Goal: Find specific page/section: Find specific page/section

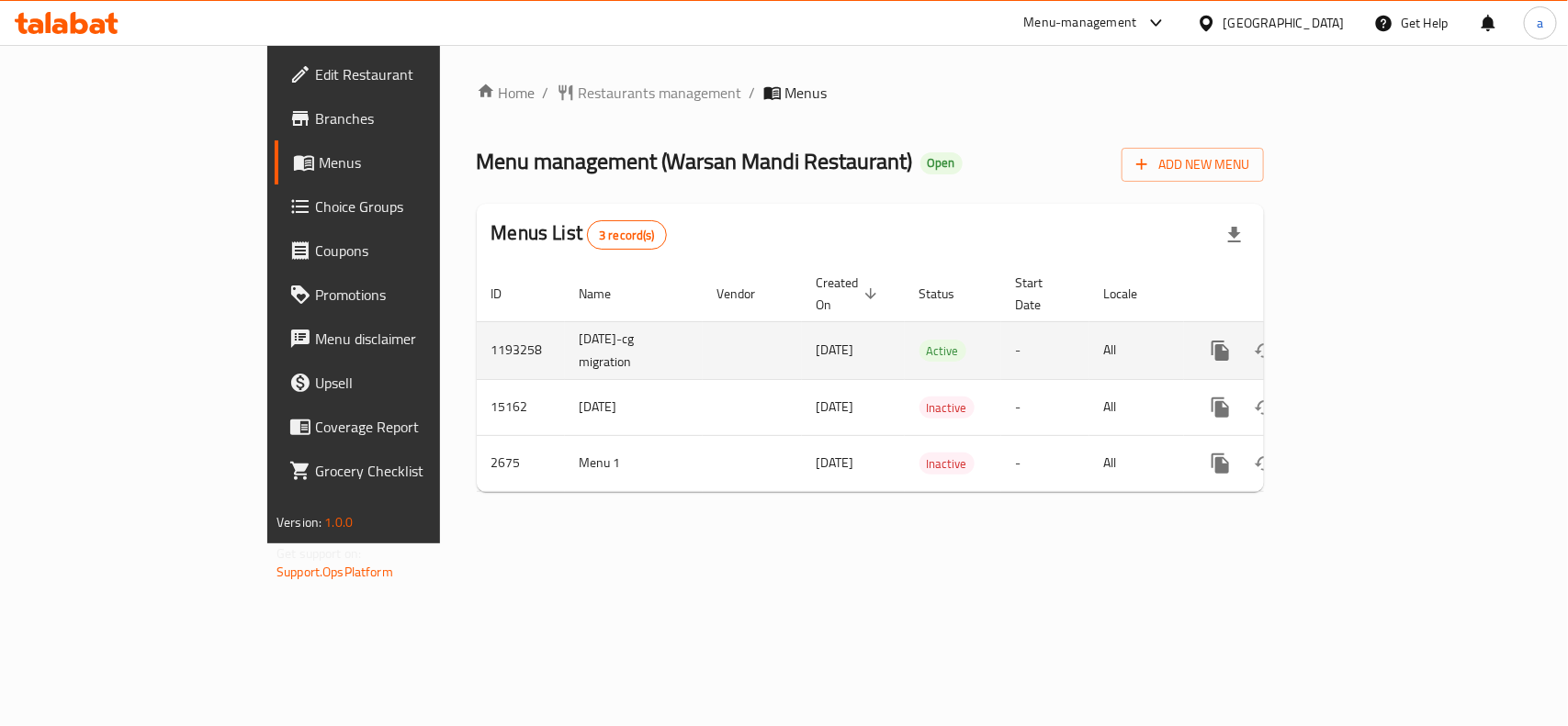
click at [1364, 339] on icon "enhanced table" at bounding box center [1352, 350] width 22 height 22
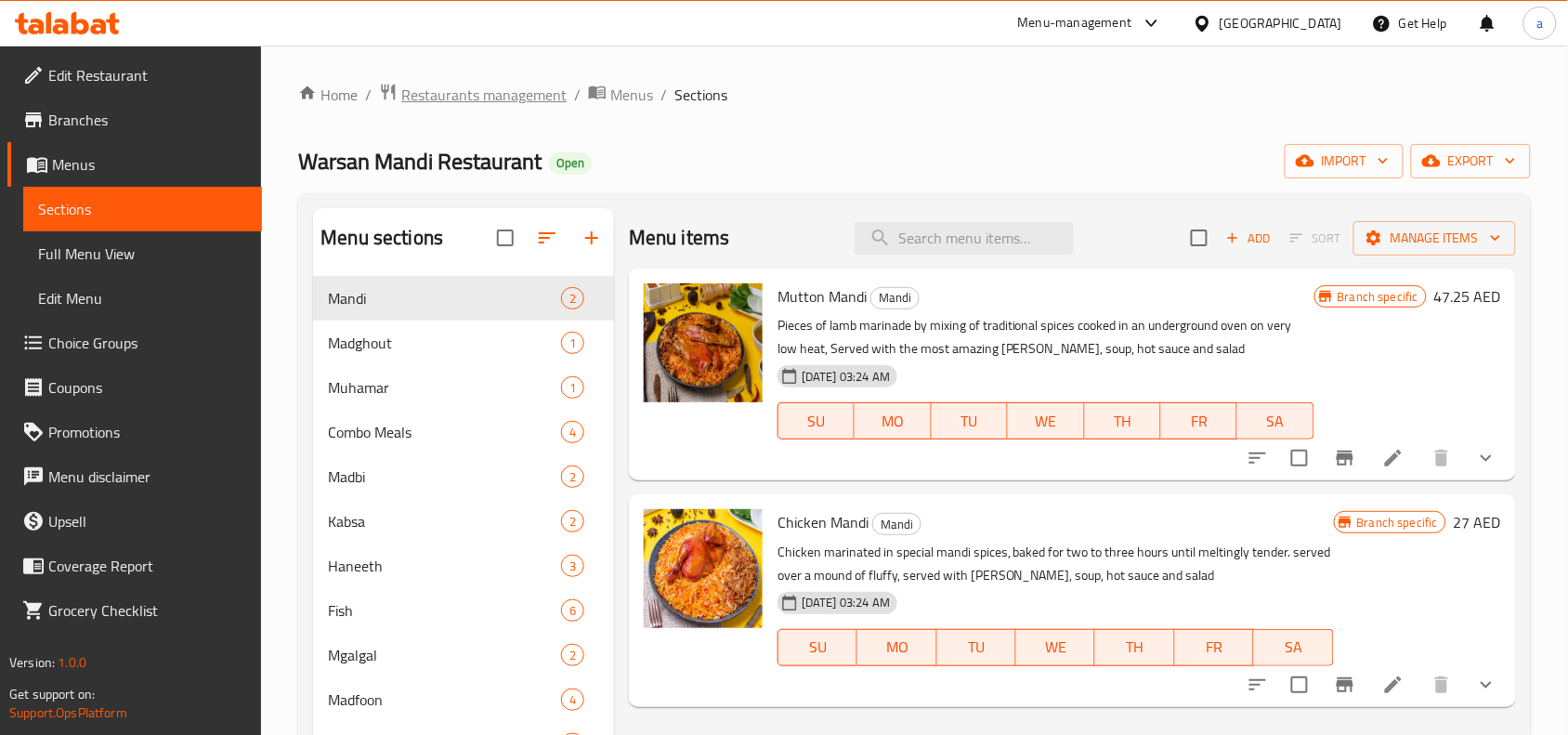
click at [462, 94] on span "Restaurants management" at bounding box center [483, 94] width 165 height 23
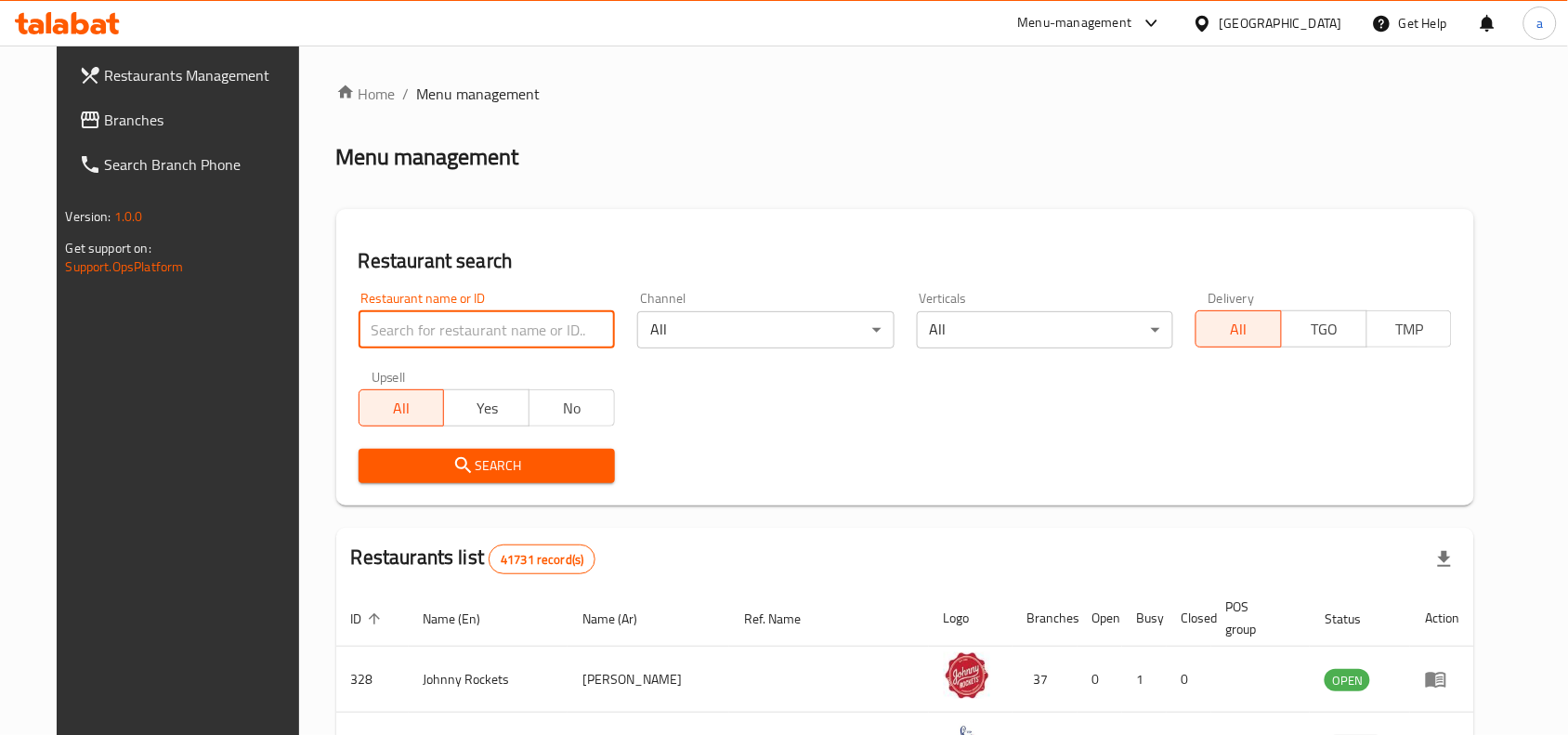
click at [447, 341] on input "search" at bounding box center [487, 330] width 256 height 37
paste input "1792"
type input "1792"
click at [498, 472] on span "Search" at bounding box center [487, 466] width 227 height 23
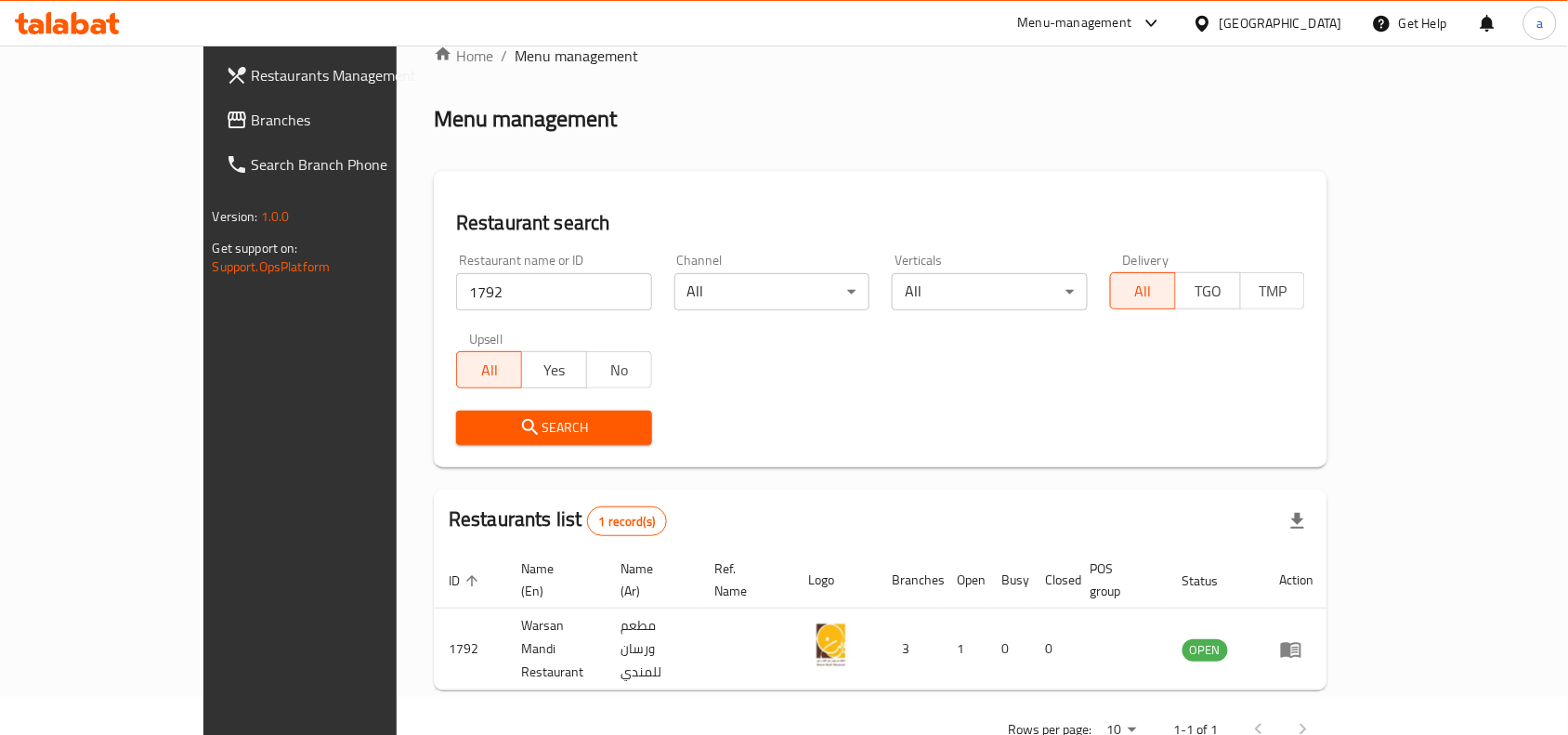
scroll to position [58, 0]
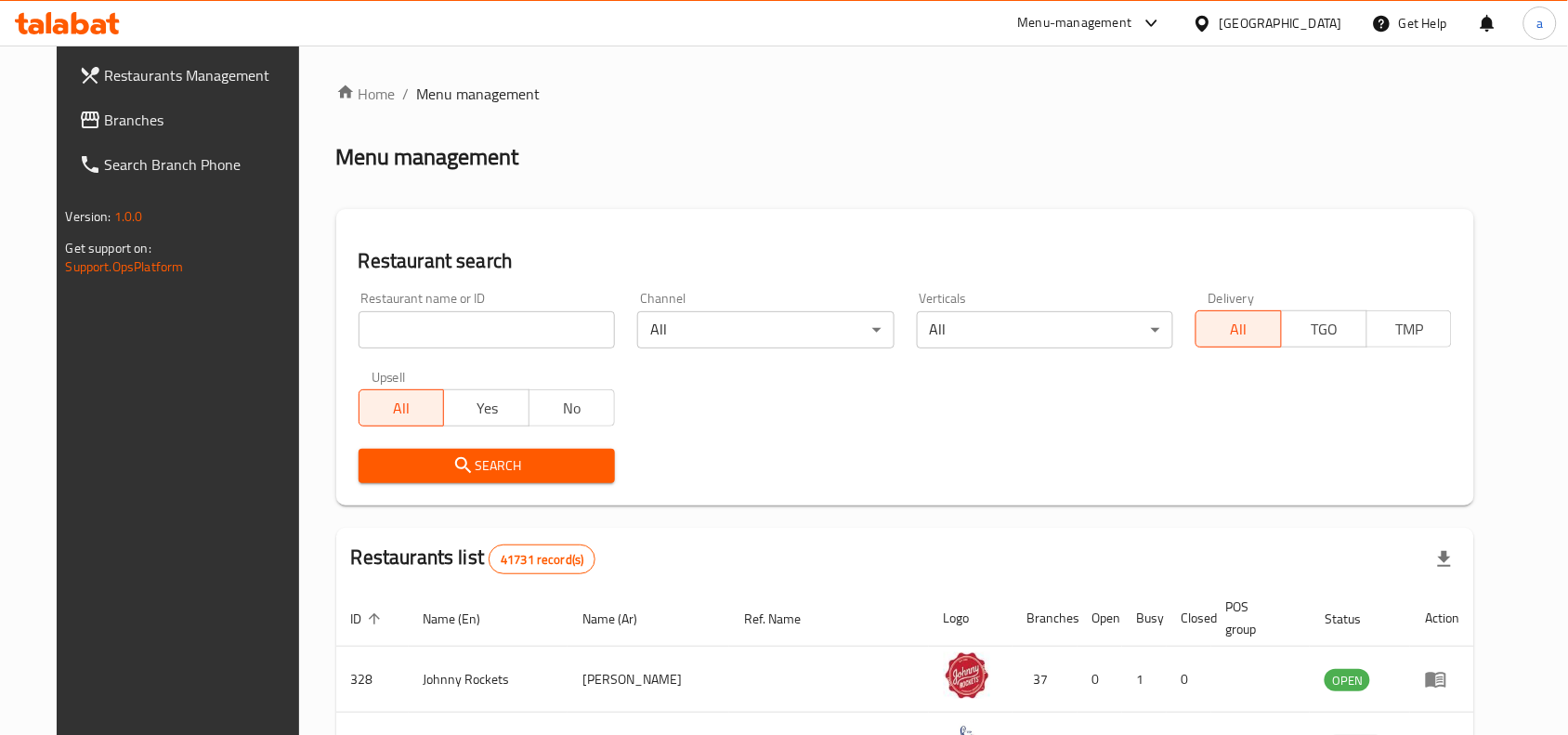
click at [56, 22] on icon at bounding box center [61, 26] width 16 height 16
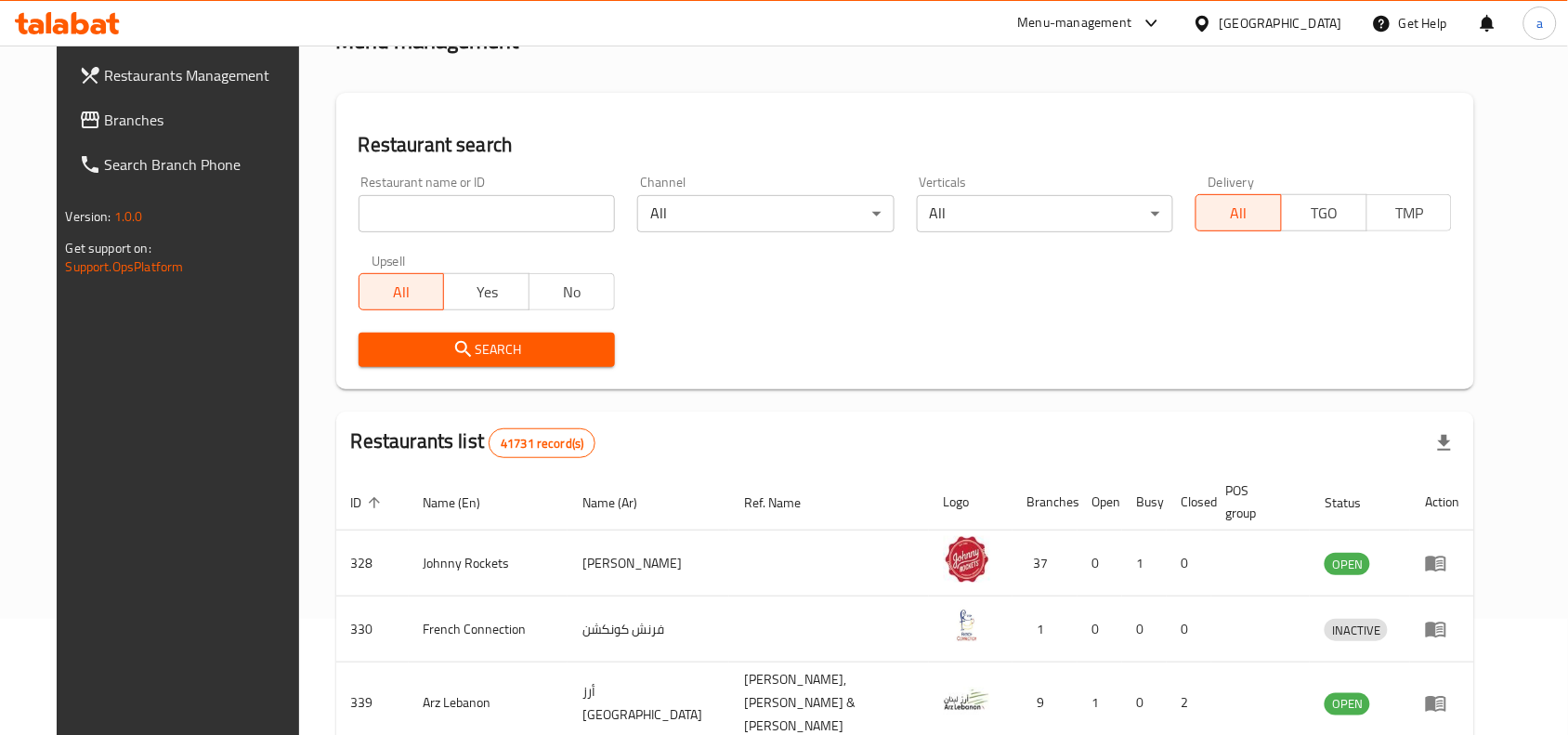
click at [67, 15] on icon at bounding box center [67, 23] width 105 height 23
